Goal: Information Seeking & Learning: Check status

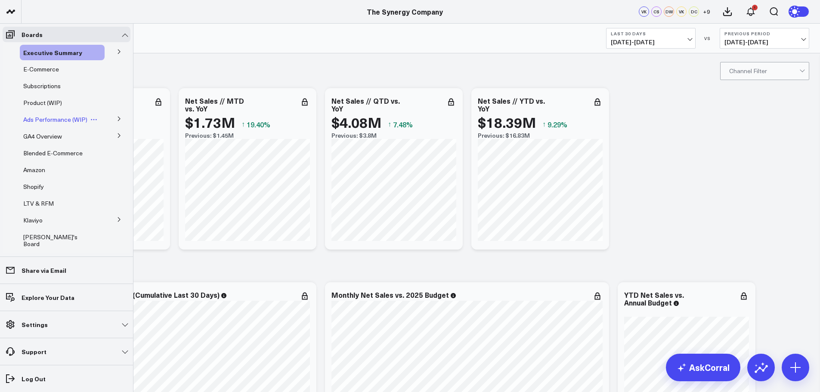
click at [50, 118] on span "Ads Performance (WIP)" at bounding box center [55, 119] width 64 height 8
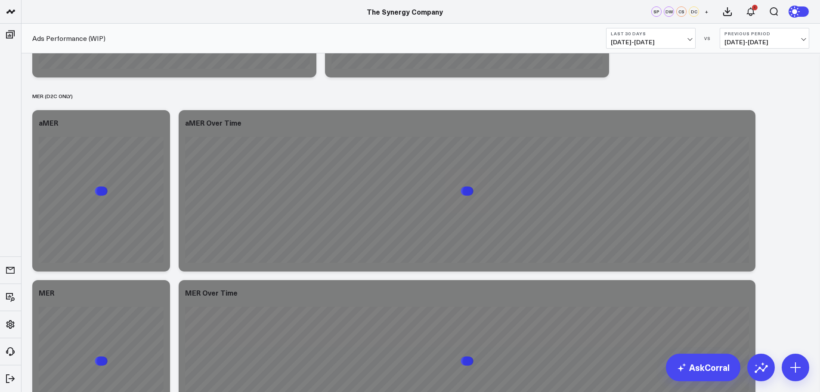
scroll to position [3633, 0]
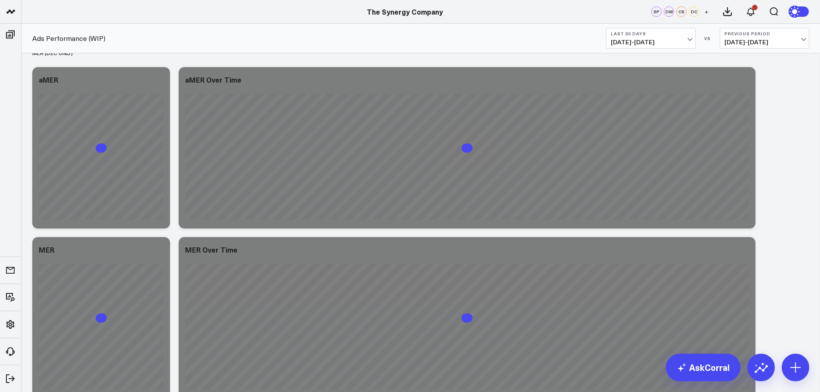
click at [805, 43] on button "Previous Period [DATE] - [DATE]" at bounding box center [765, 38] width 90 height 21
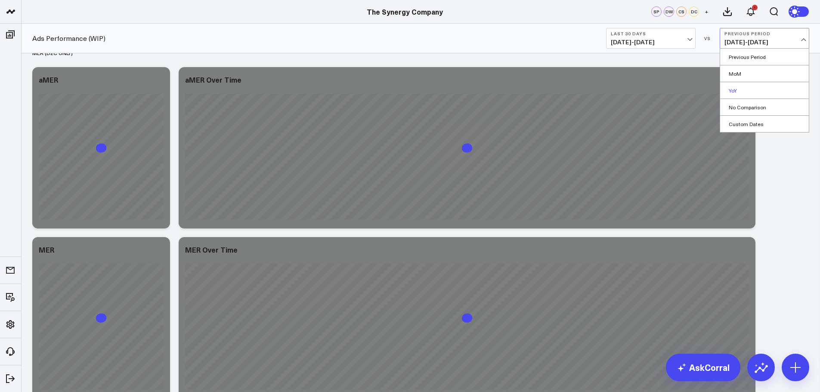
click at [736, 89] on link "YoY" at bounding box center [764, 90] width 89 height 16
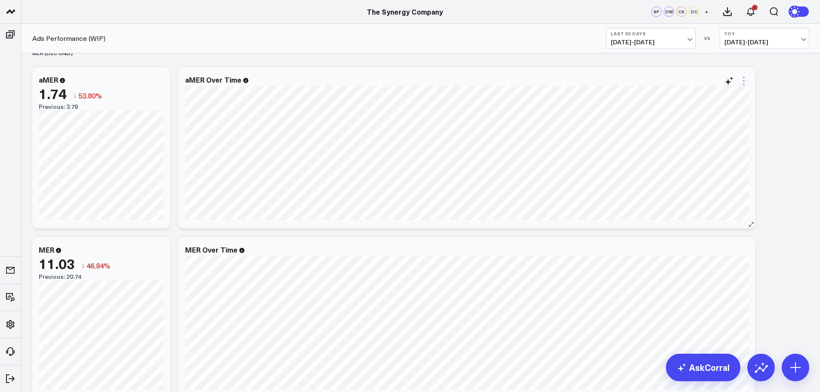
click at [743, 82] on icon at bounding box center [744, 81] width 10 height 10
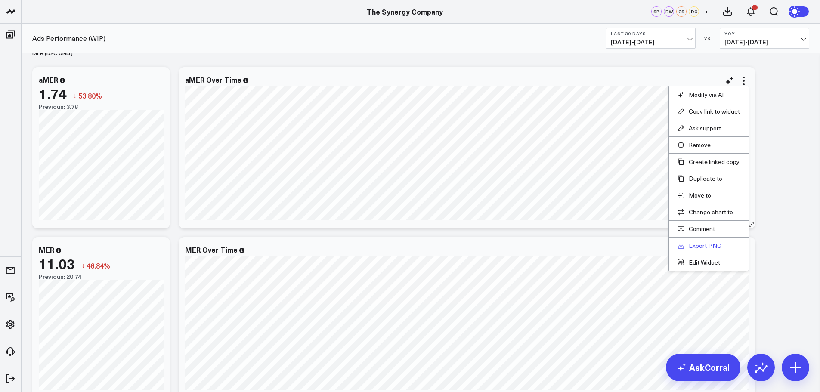
scroll to position [3719, 0]
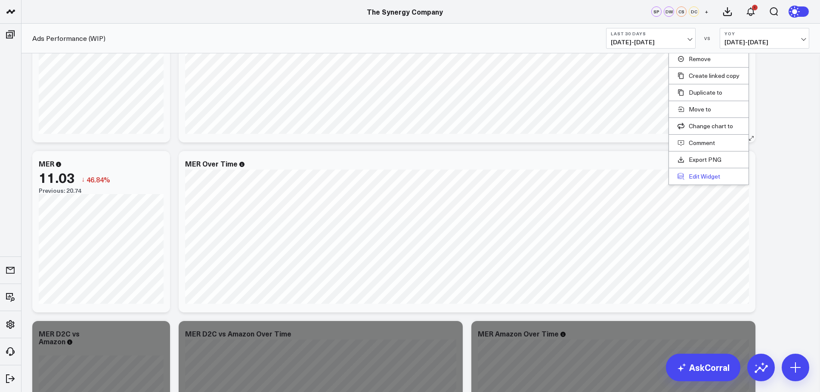
click at [702, 177] on button "Edit Widget" at bounding box center [709, 177] width 62 height 8
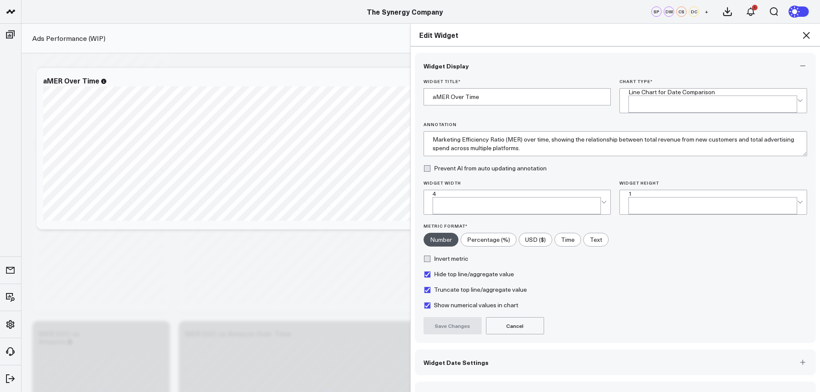
click at [466, 382] on button "Widget Query" at bounding box center [615, 395] width 401 height 26
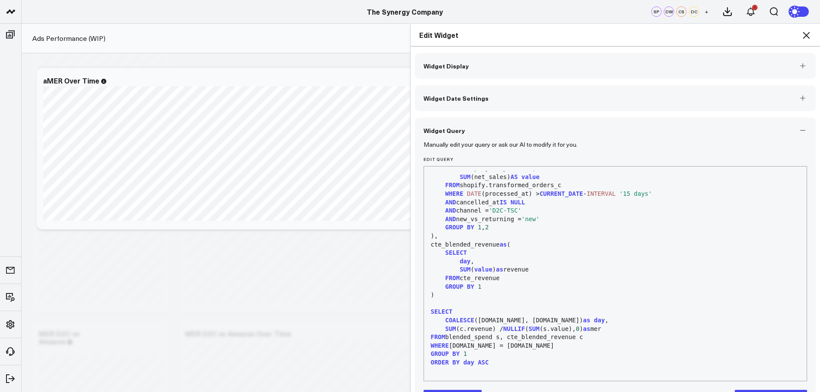
scroll to position [523, 0]
click at [805, 37] on icon at bounding box center [806, 35] width 7 height 7
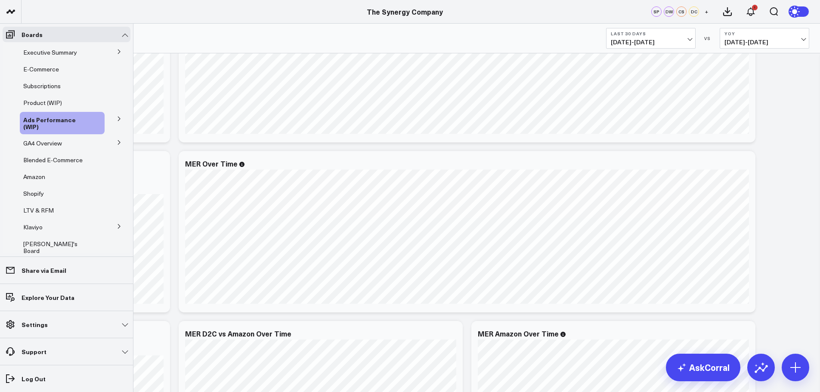
click at [117, 49] on button at bounding box center [119, 51] width 22 height 13
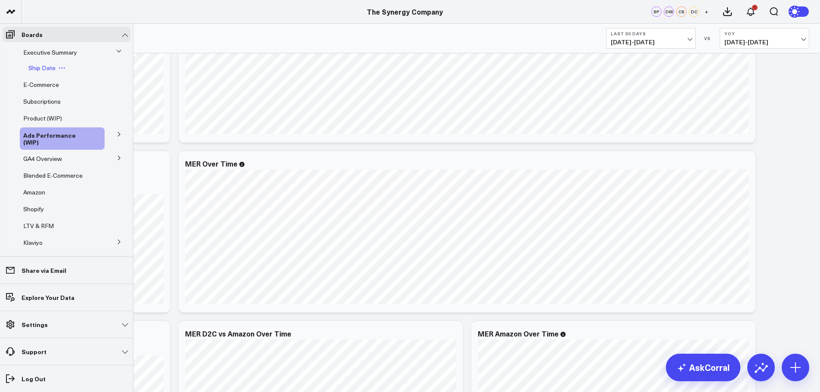
click at [44, 68] on span "Ship Date" at bounding box center [41, 68] width 27 height 8
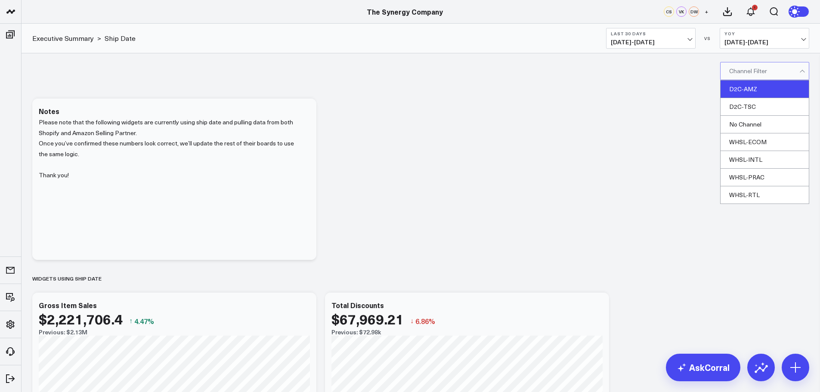
click at [747, 87] on div "D2C-AMZ" at bounding box center [765, 90] width 88 height 18
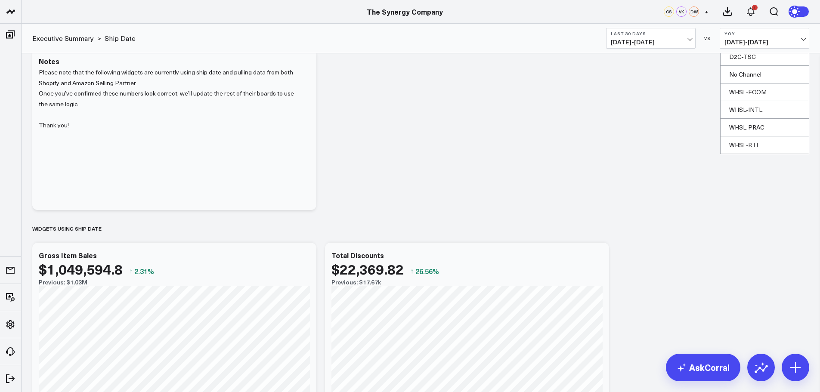
scroll to position [129, 0]
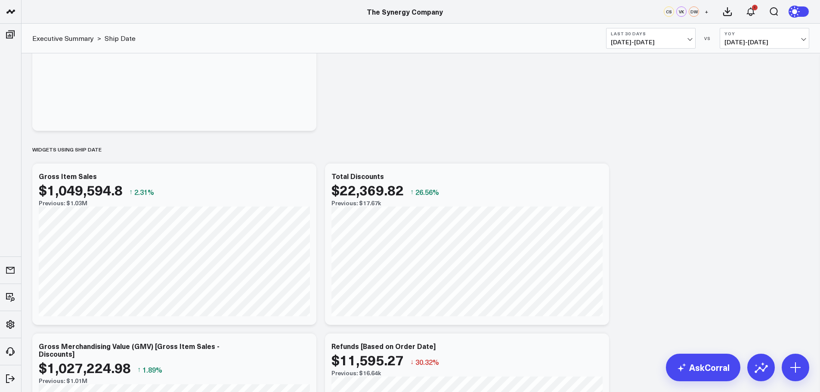
click at [655, 39] on span "[DATE] - [DATE]" at bounding box center [651, 42] width 80 height 7
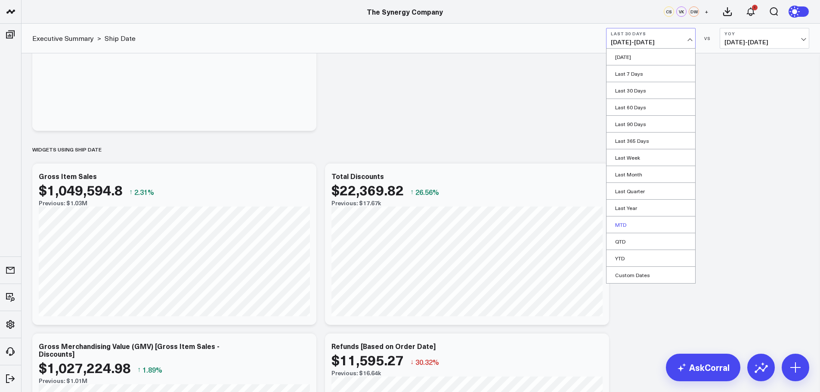
click at [624, 227] on link "MTD" at bounding box center [651, 225] width 89 height 16
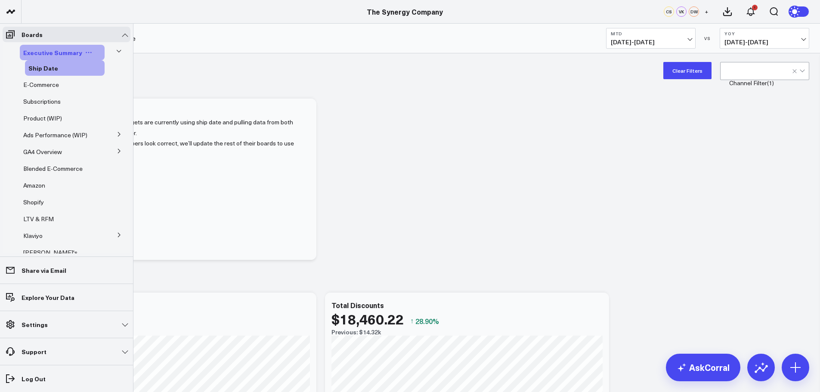
click at [43, 50] on span "Executive Summary" at bounding box center [52, 52] width 59 height 9
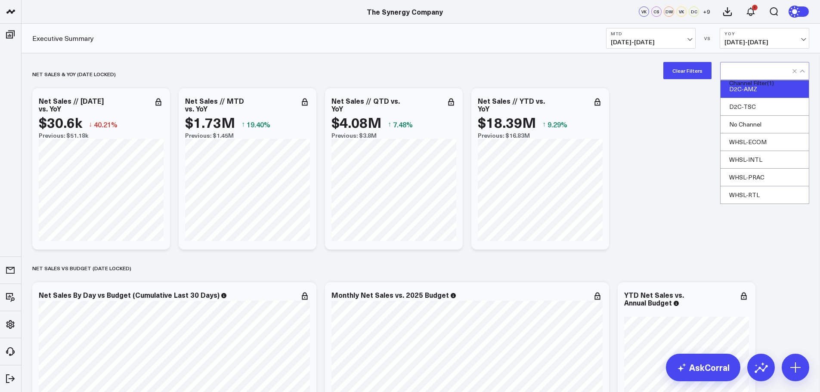
click at [690, 69] on button "Clear Filters" at bounding box center [687, 70] width 48 height 17
click at [742, 87] on div "D2C-AMZ" at bounding box center [765, 90] width 88 height 18
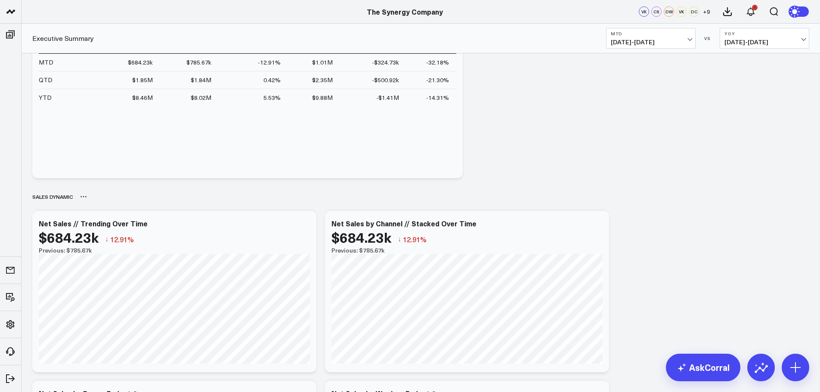
scroll to position [431, 0]
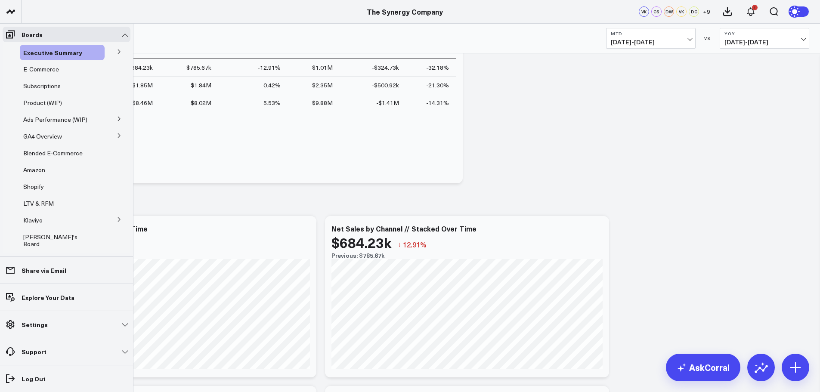
click at [117, 50] on icon at bounding box center [119, 51] width 5 height 5
click at [45, 69] on span "Ship Date" at bounding box center [41, 68] width 27 height 8
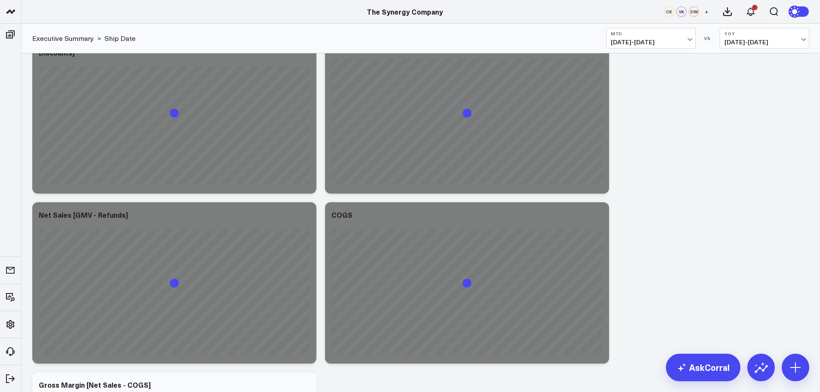
click at [679, 246] on div "Modify via AI Copy link to widget Ask support Remove Create linked copy Executi…" at bounding box center [421, 283] width 786 height 1239
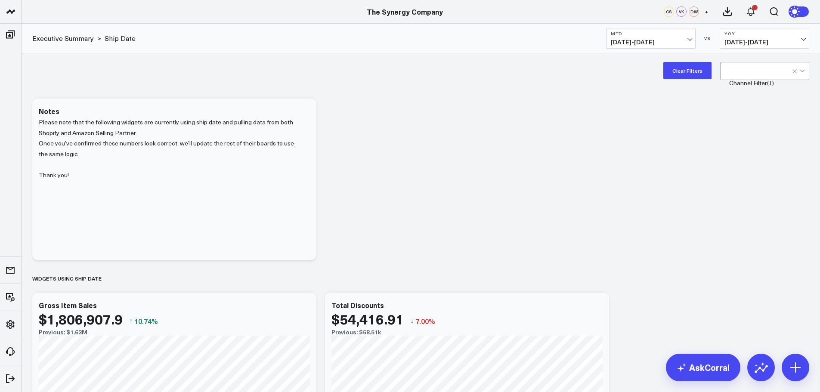
click at [691, 73] on button "Clear Filters" at bounding box center [687, 70] width 48 height 17
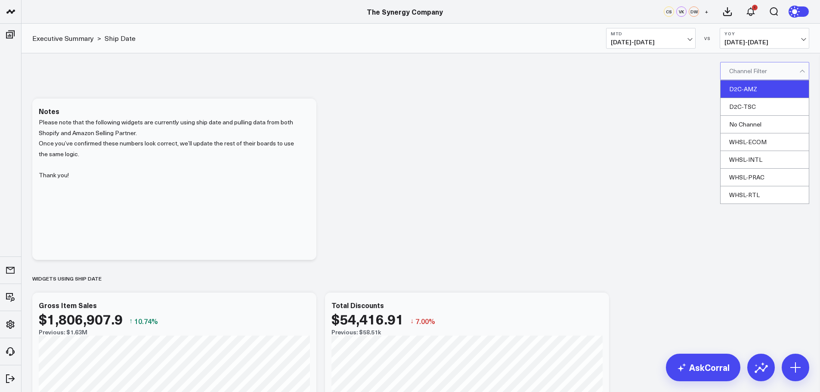
click at [739, 91] on div "D2C-AMZ" at bounding box center [765, 90] width 88 height 18
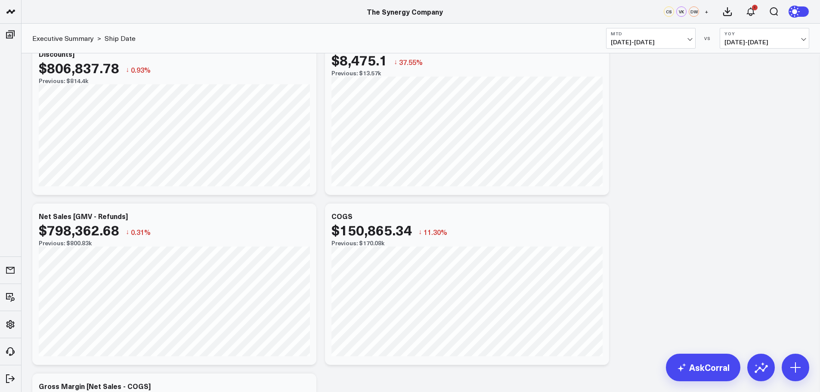
scroll to position [431, 0]
